Goal: Task Accomplishment & Management: Use online tool/utility

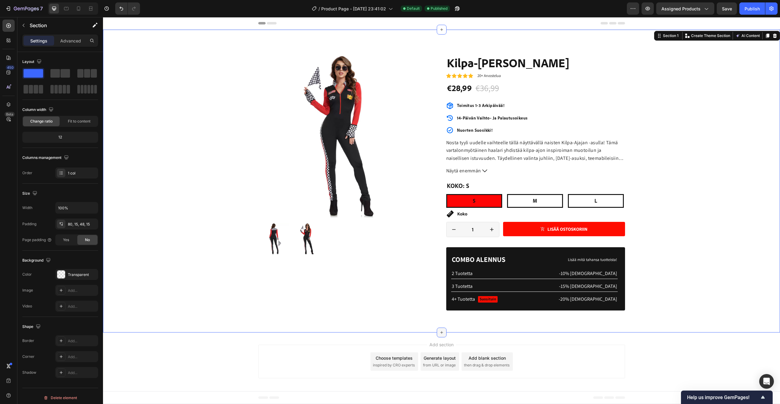
click at [442, 334] on icon at bounding box center [441, 332] width 5 height 5
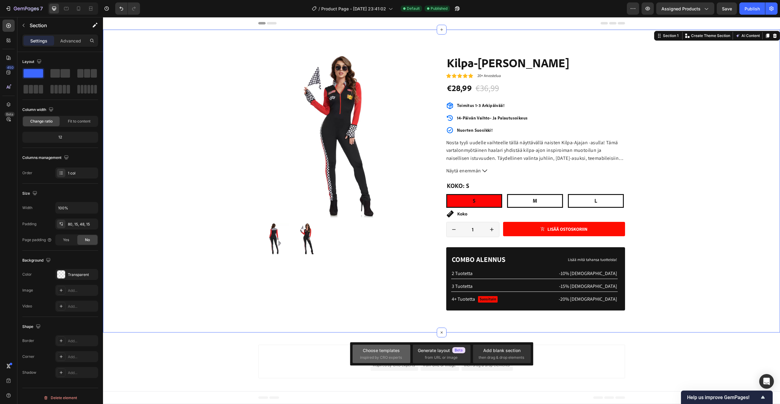
click at [381, 352] on div "Choose templates" at bounding box center [381, 350] width 37 height 6
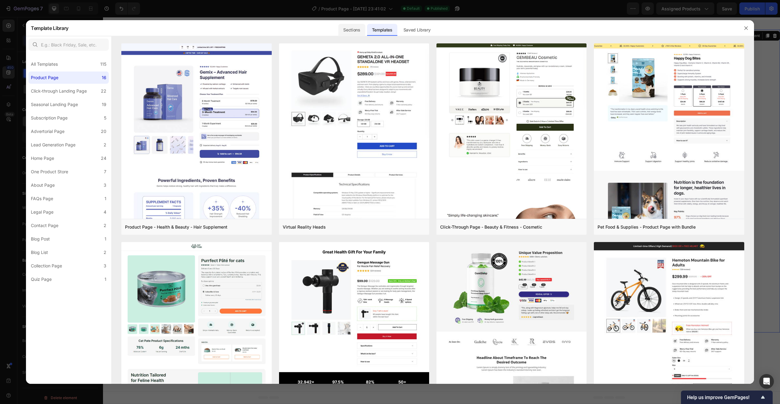
click at [345, 31] on div "Sections" at bounding box center [351, 30] width 27 height 12
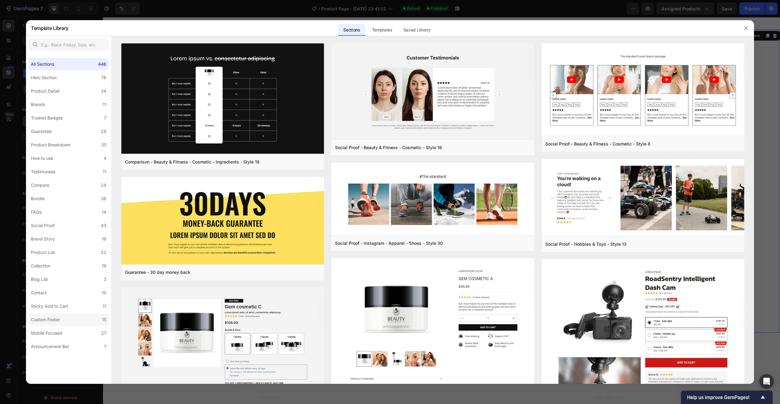
click at [59, 320] on div "Custom Footer" at bounding box center [45, 319] width 29 height 7
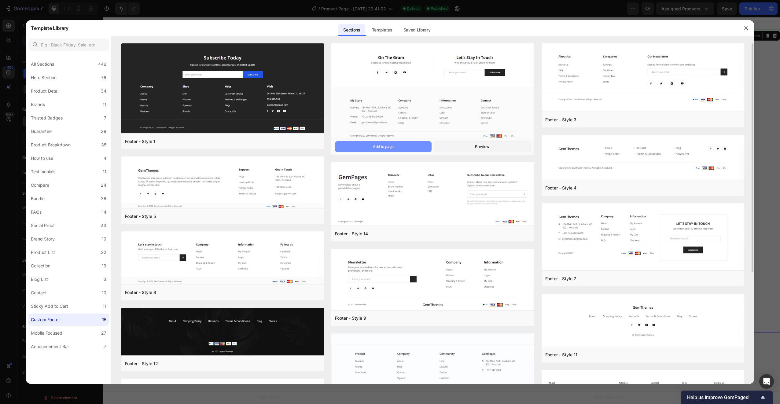
click at [377, 149] on div "Add to page" at bounding box center [383, 147] width 21 height 6
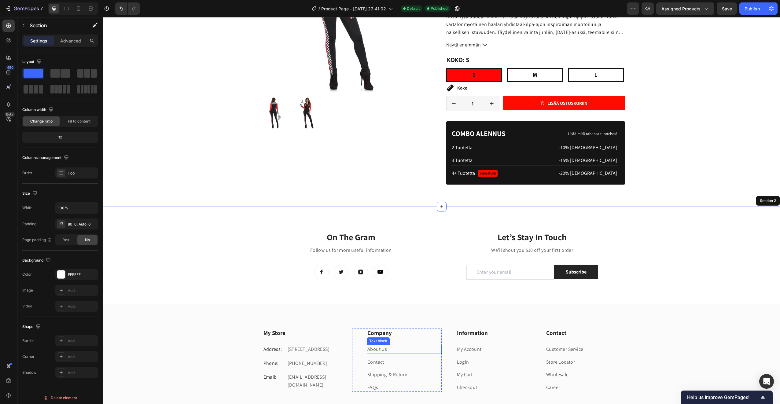
scroll to position [219, 0]
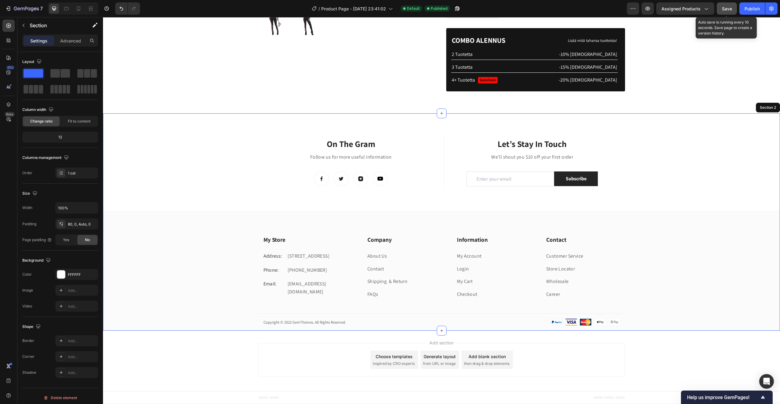
click at [733, 7] on button "Save" at bounding box center [727, 8] width 20 height 12
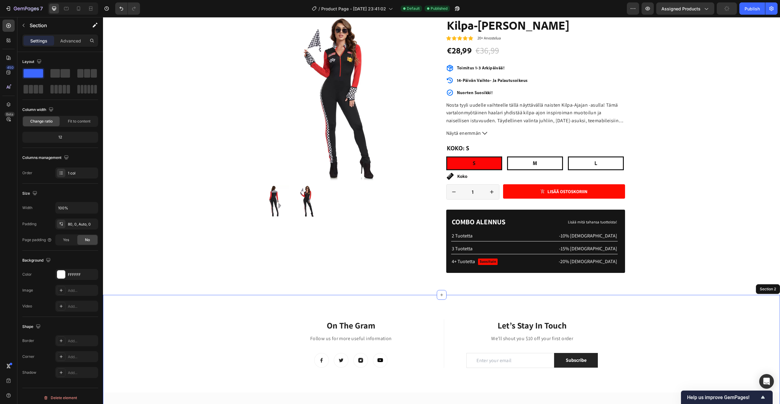
scroll to position [214, 0]
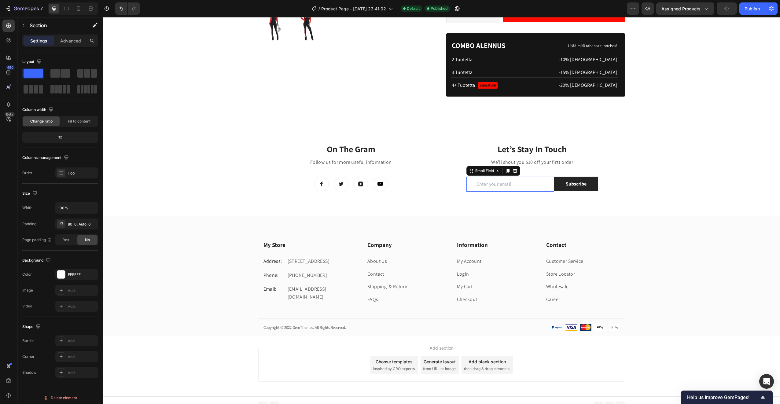
click at [517, 185] on input "email" at bounding box center [510, 184] width 88 height 15
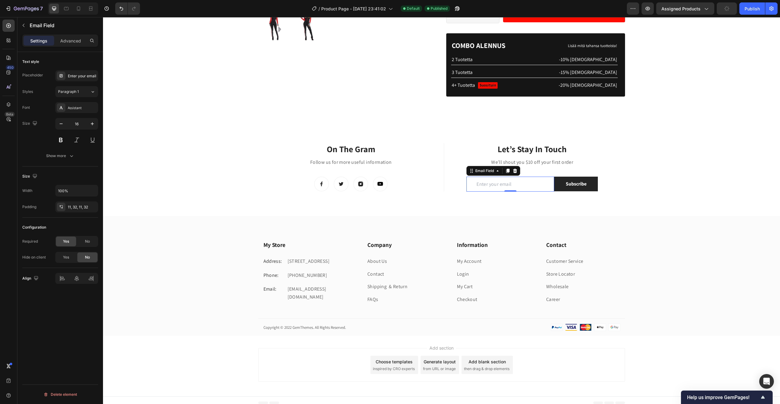
click at [500, 184] on input "email" at bounding box center [510, 184] width 88 height 15
click at [483, 184] on input "email" at bounding box center [510, 184] width 88 height 15
click at [86, 76] on div "Enter your email" at bounding box center [82, 76] width 29 height 6
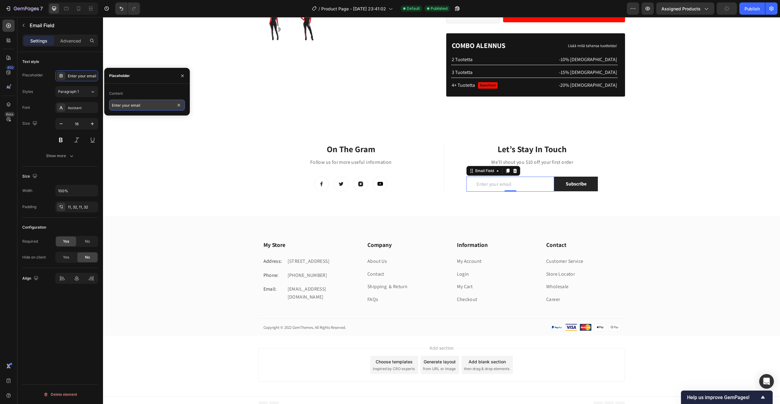
click at [126, 109] on input "Enter your email" at bounding box center [147, 105] width 76 height 11
type input "Syötä sähköposti"
click at [575, 187] on div "Subscribe" at bounding box center [576, 183] width 21 height 7
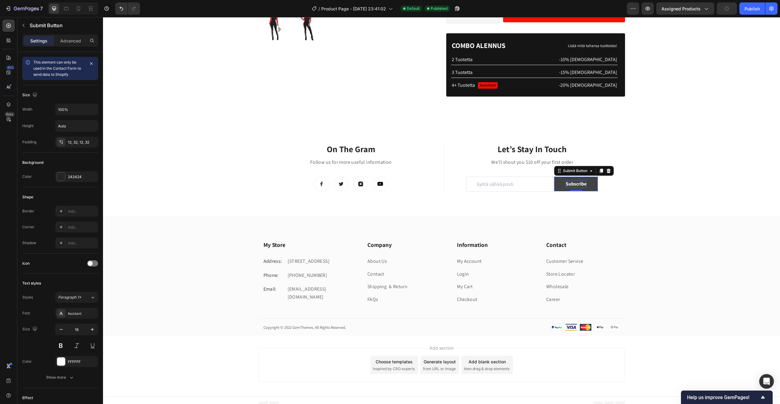
click at [575, 183] on div "Subscribe" at bounding box center [576, 183] width 21 height 7
click at [575, 183] on p "Subscribe" at bounding box center [576, 183] width 21 height 7
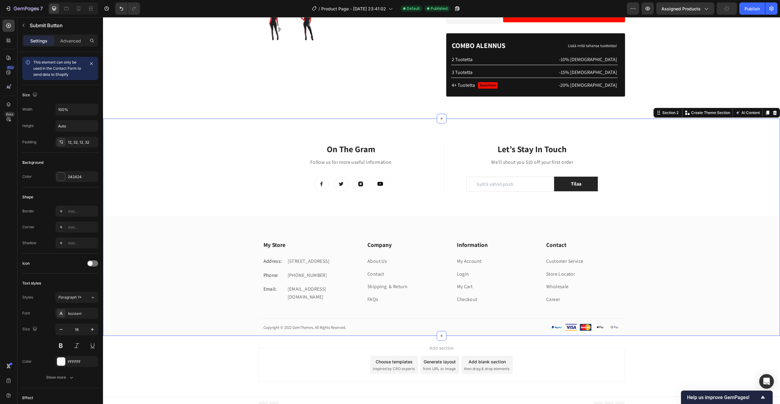
click at [572, 214] on div "On The Gram Heading Follow us for more useful information Text block Image Imag…" at bounding box center [441, 239] width 677 height 193
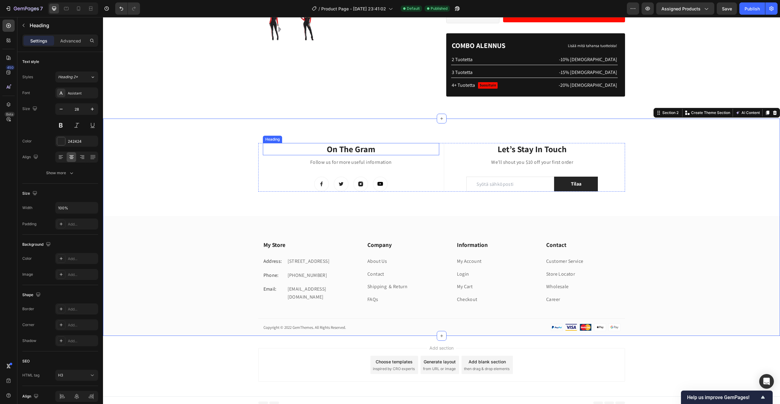
click at [346, 149] on p "On The Gram" at bounding box center [350, 149] width 175 height 11
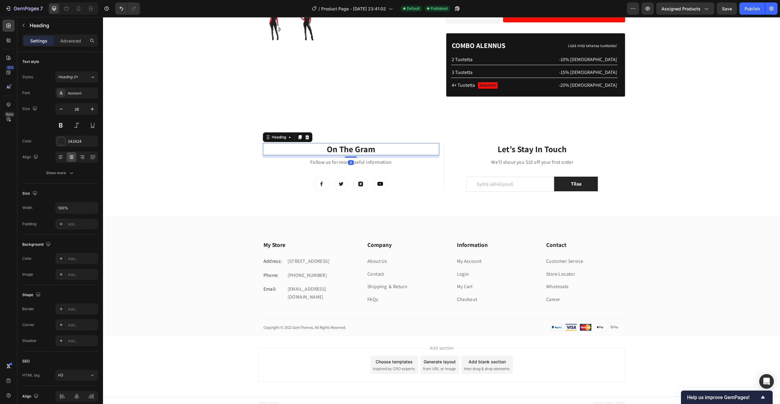
click at [346, 149] on p "On The Gram" at bounding box center [350, 149] width 175 height 11
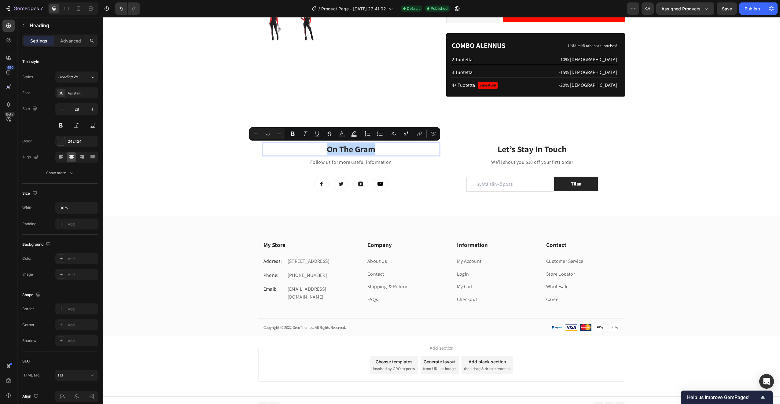
click at [346, 149] on p "On The Gram" at bounding box center [350, 149] width 175 height 11
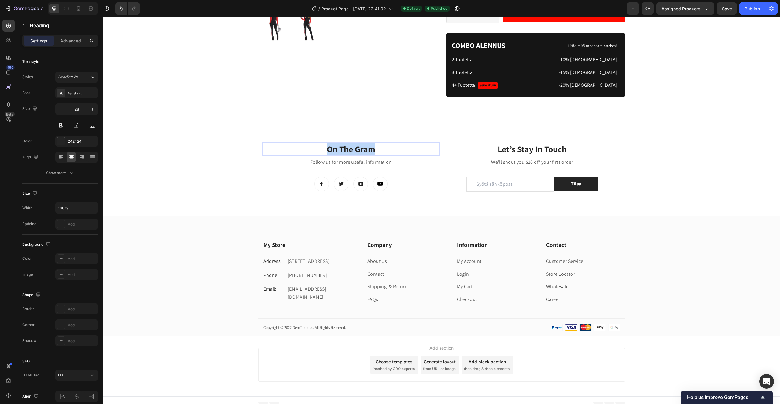
click at [346, 149] on p "On The Gram" at bounding box center [350, 149] width 175 height 11
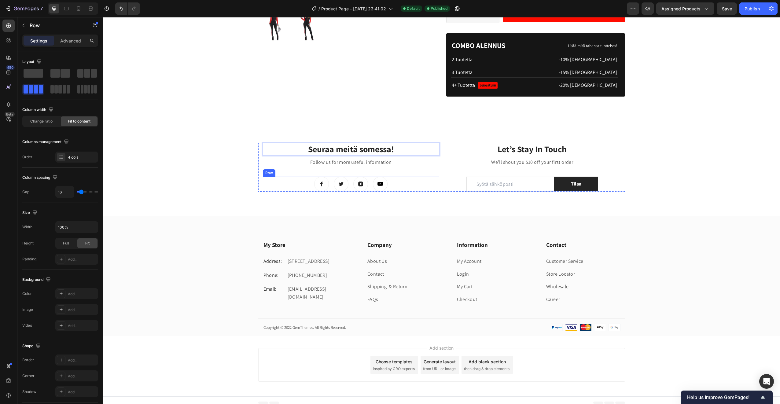
click at [274, 181] on div "Image Image Image Image Row" at bounding box center [351, 184] width 177 height 15
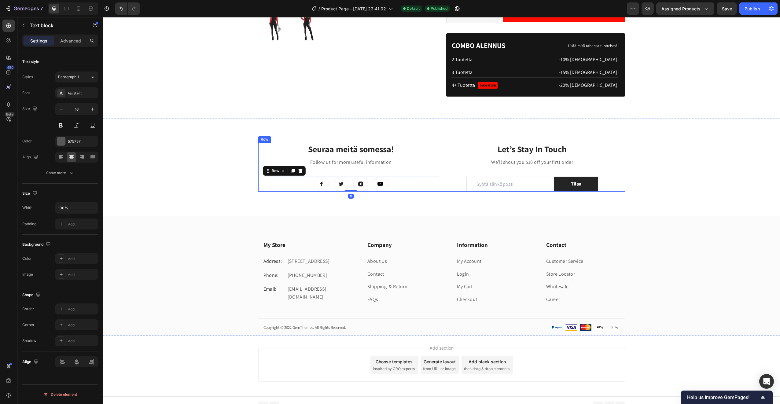
click at [336, 164] on p "Follow us for more useful information" at bounding box center [350, 162] width 175 height 8
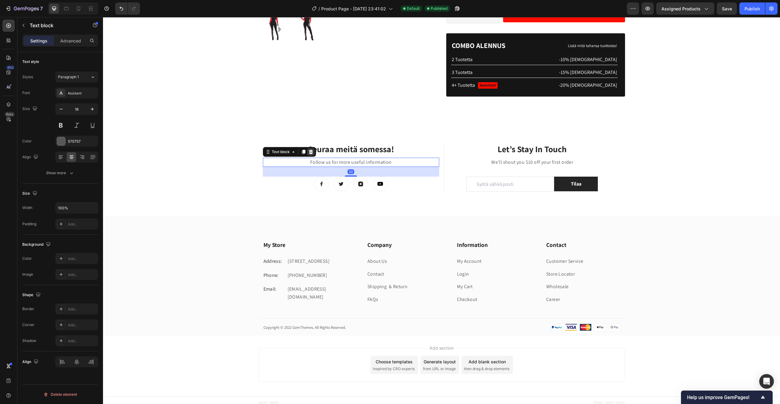
click at [310, 154] on icon at bounding box center [311, 152] width 4 height 4
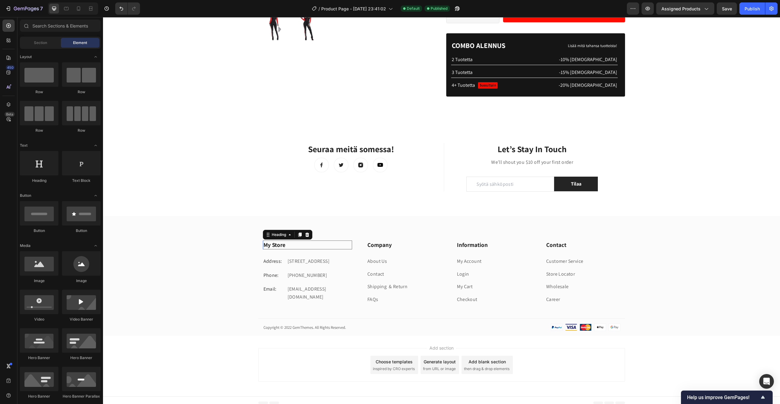
click at [280, 246] on p "My Store" at bounding box center [307, 245] width 88 height 8
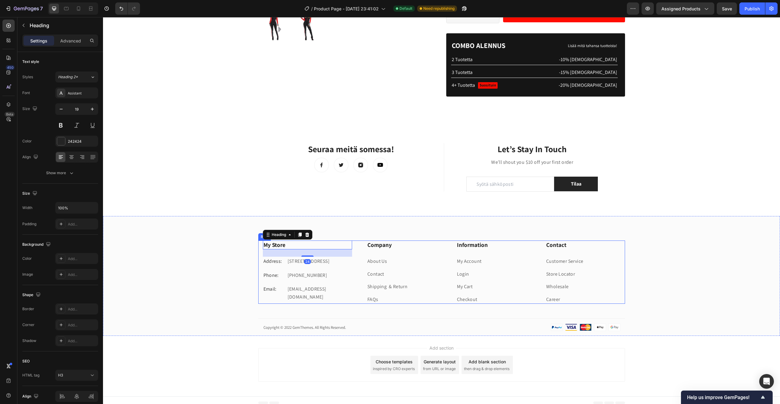
click at [324, 292] on div "My Store Heading 24 Address: Text block [STREET_ADDRESS][GEOGRAPHIC_DATA] Phone…" at bounding box center [308, 272] width 90 height 63
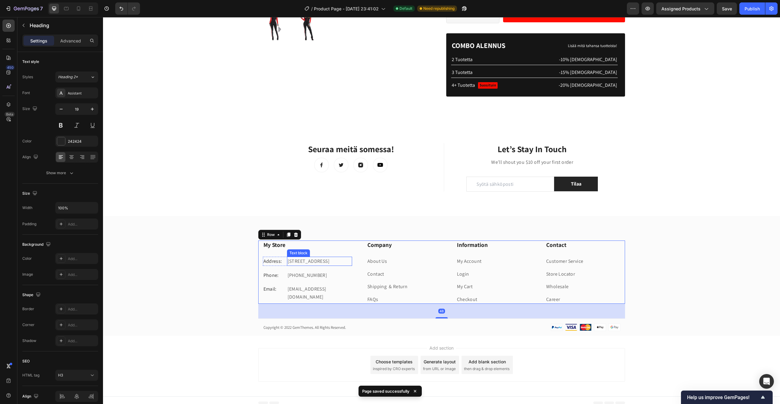
click at [349, 248] on p "My Store" at bounding box center [307, 245] width 88 height 8
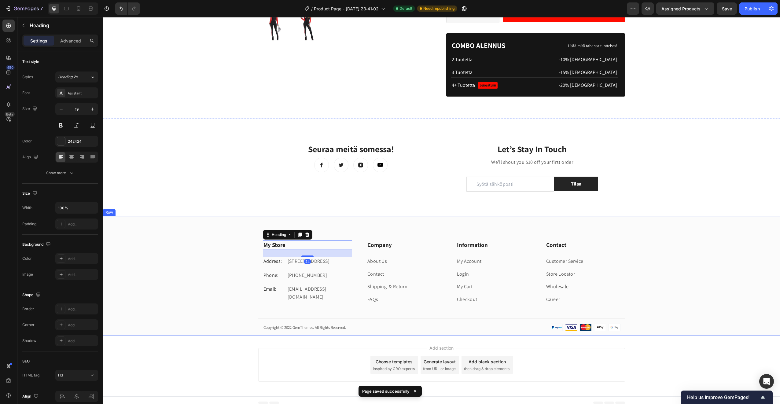
click at [226, 260] on div "My Store Heading 24 Address: Text block [STREET_ADDRESS] Text block Row Phone: …" at bounding box center [441, 288] width 677 height 95
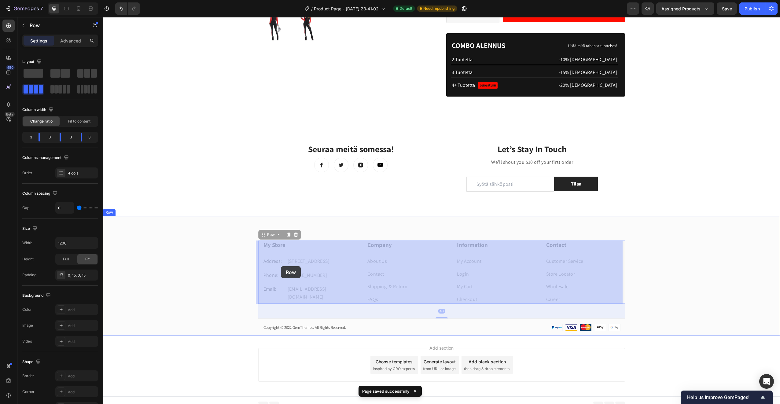
drag, startPoint x: 259, startPoint y: 244, endPoint x: 281, endPoint y: 266, distance: 30.3
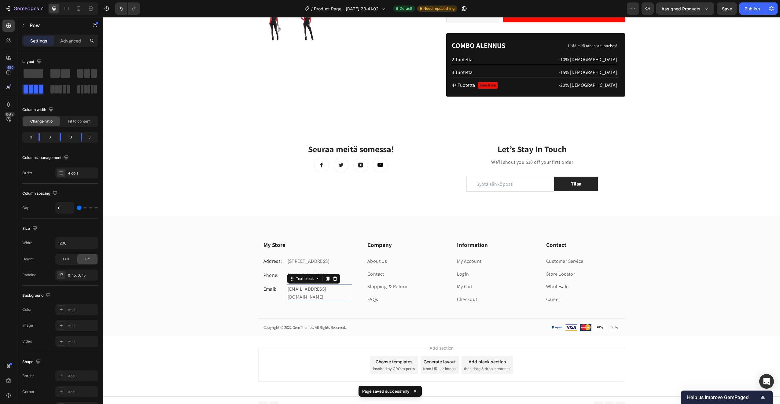
click at [341, 297] on p "[EMAIL_ADDRESS][DOMAIN_NAME]" at bounding box center [320, 293] width 64 height 16
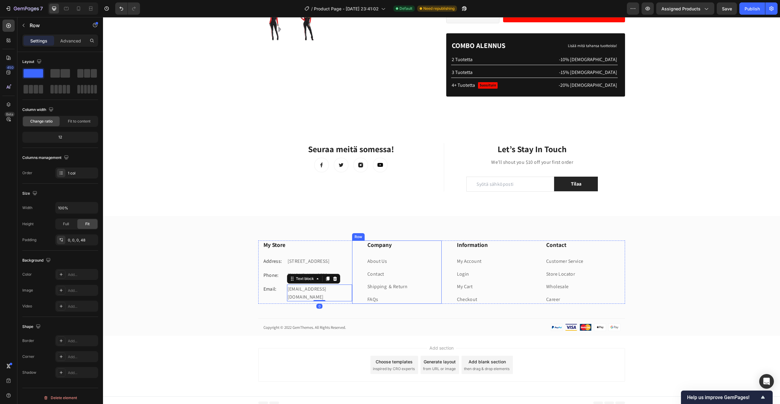
click at [352, 289] on div "Company Heading About Us Text block Contact Text block Shipping & Return Text b…" at bounding box center [397, 272] width 90 height 63
click at [335, 295] on p "[EMAIL_ADDRESS][DOMAIN_NAME]" at bounding box center [320, 293] width 64 height 16
click at [538, 254] on div "Contact Heading Customer Service Text block Store Locator Text block Wholesale …" at bounding box center [576, 272] width 90 height 63
click at [507, 262] on p "My Account" at bounding box center [494, 261] width 74 height 8
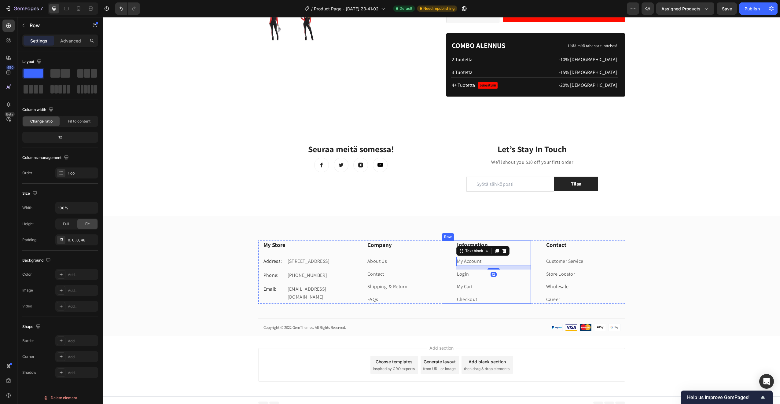
click at [442, 270] on div "Information Heading My Account Text block 12 Login Text block My Cart Text bloc…" at bounding box center [487, 272] width 90 height 63
click at [479, 235] on icon at bounding box center [479, 234] width 5 height 5
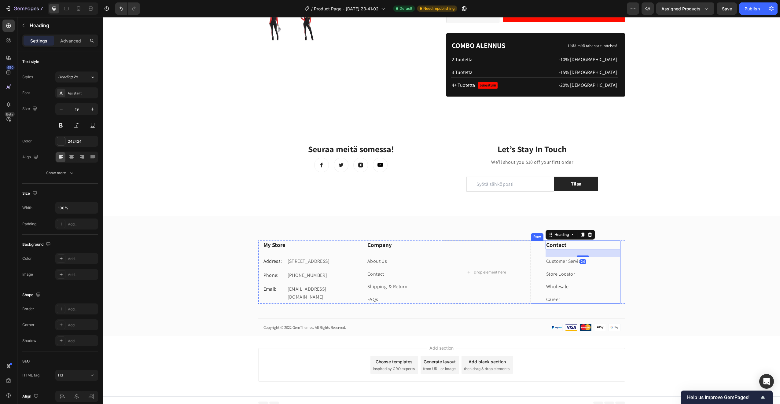
click at [535, 250] on div "Contact Heading 24 Customer Service Text block Store Locator Text block Wholesa…" at bounding box center [576, 272] width 90 height 63
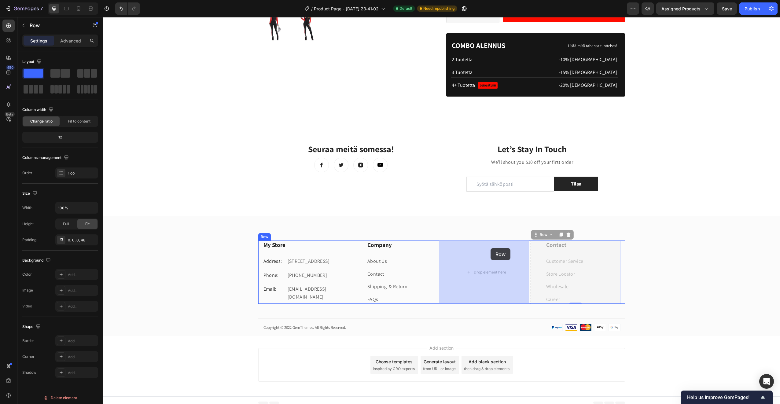
drag, startPoint x: 535, startPoint y: 250, endPoint x: 491, endPoint y: 248, distance: 45.0
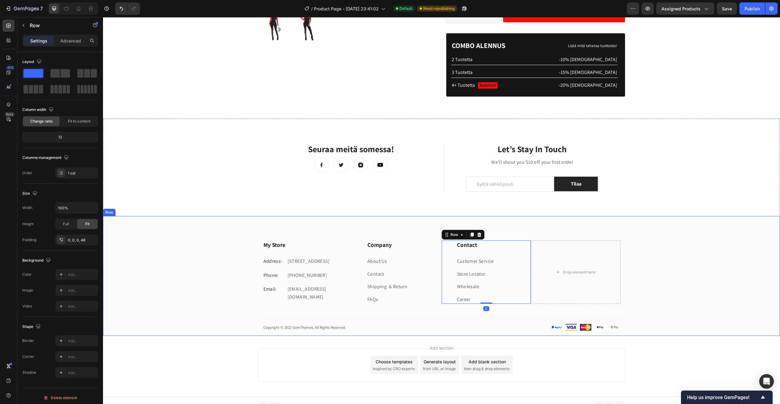
click at [505, 323] on div "My Store Heading Address: Text block [STREET_ADDRESS][GEOGRAPHIC_DATA] Phone: T…" at bounding box center [441, 288] width 677 height 95
